Goal: Find specific page/section: Find specific page/section

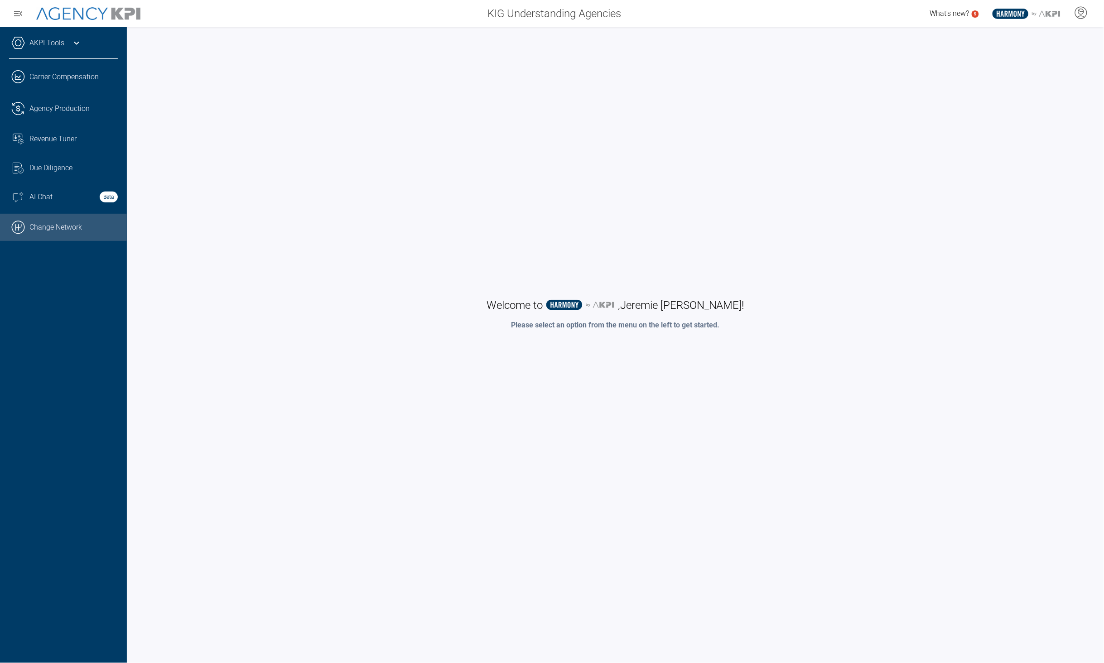
click at [59, 232] on link ".cls-1{fill:none;stroke:#000;stroke-linecap:round;stroke-linejoin:round;stroke-…" at bounding box center [63, 227] width 127 height 27
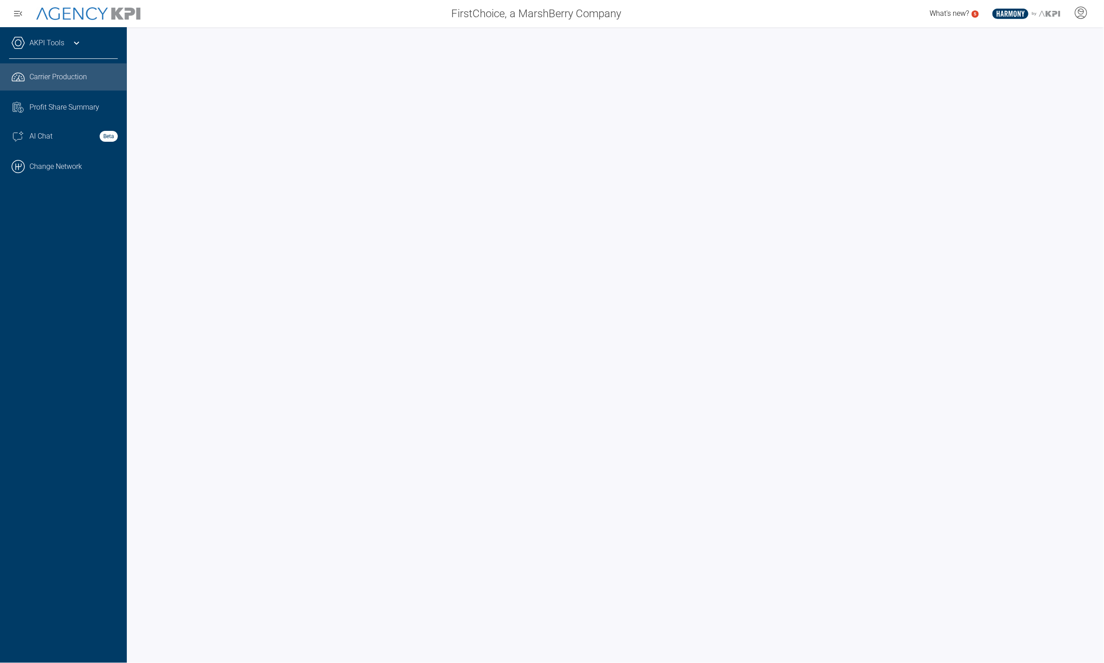
click at [77, 43] on icon at bounding box center [76, 43] width 11 height 11
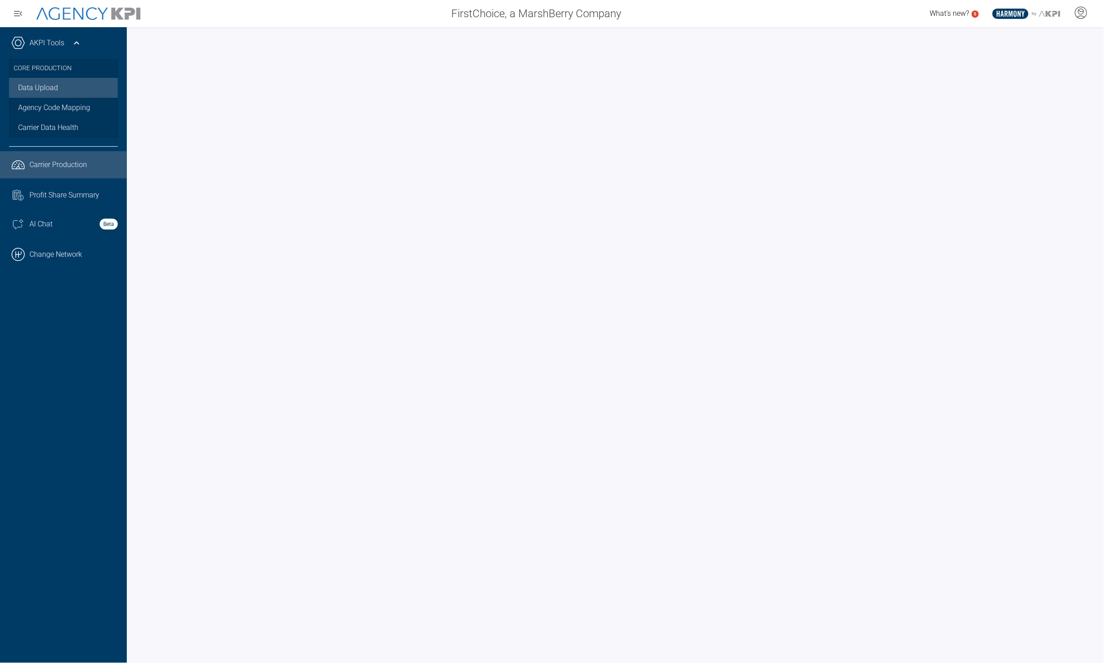
click at [58, 85] on link "Data Upload" at bounding box center [63, 88] width 109 height 20
